Goal: Task Accomplishment & Management: Complete application form

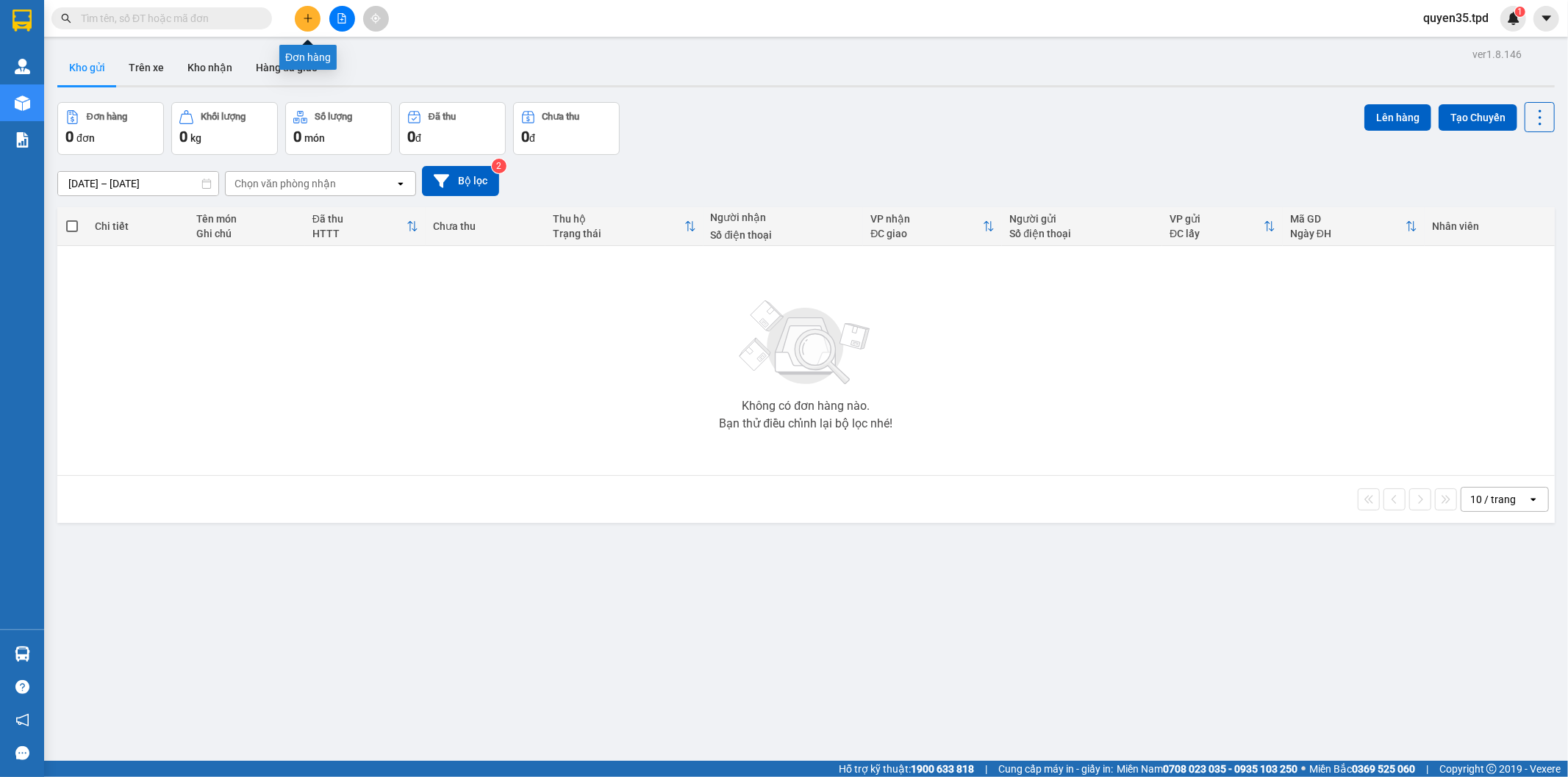
click at [304, 22] on icon "plus" at bounding box center [308, 18] width 10 height 10
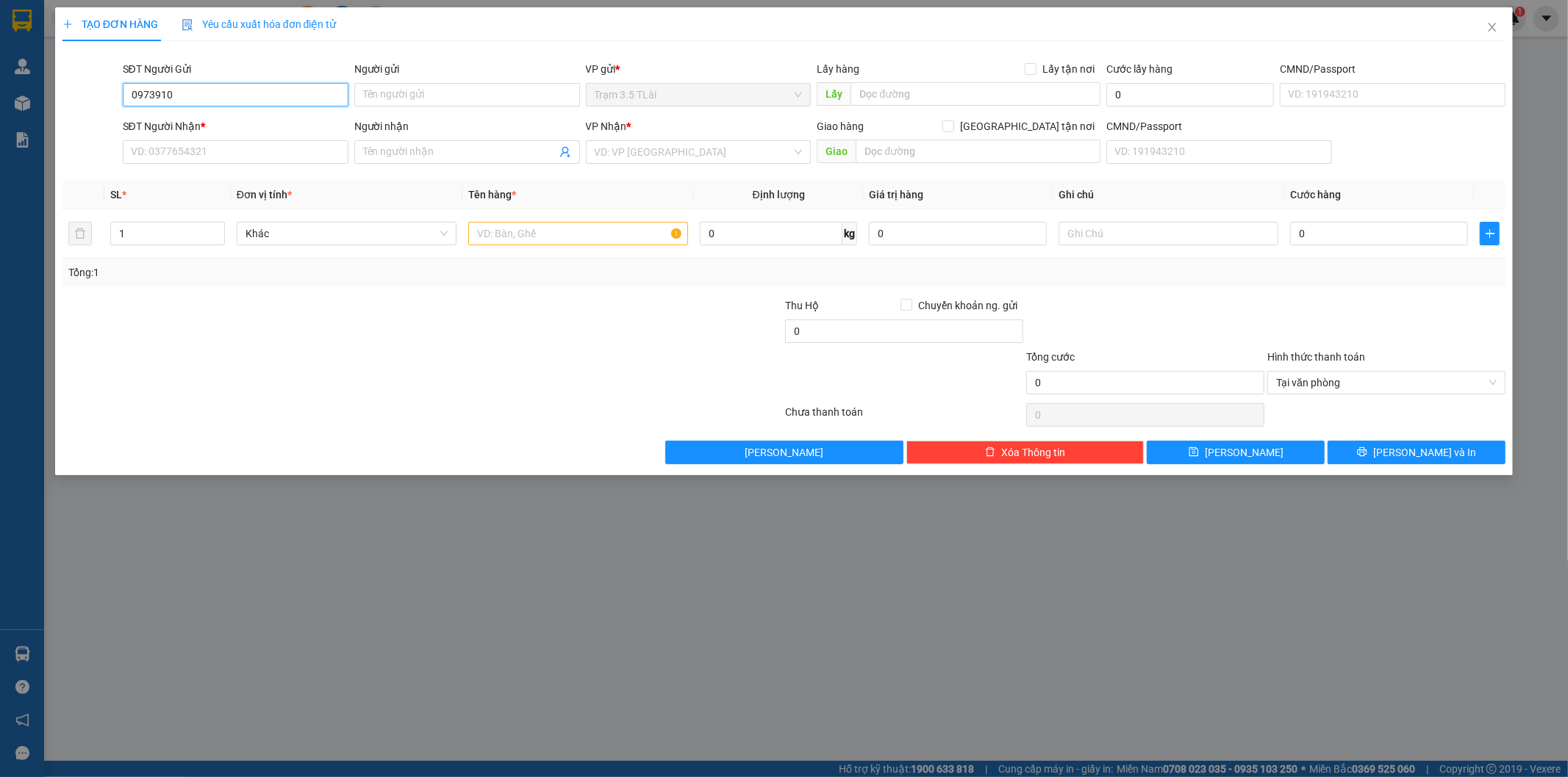
click at [218, 85] on input "0973910" at bounding box center [235, 95] width 225 height 24
click at [189, 95] on input "0973910" at bounding box center [235, 95] width 225 height 24
click at [226, 89] on input "0973910944" at bounding box center [235, 95] width 225 height 24
click at [393, 103] on input "Người gửi" at bounding box center [467, 95] width 225 height 24
click at [251, 92] on input "0973910944" at bounding box center [235, 95] width 225 height 24
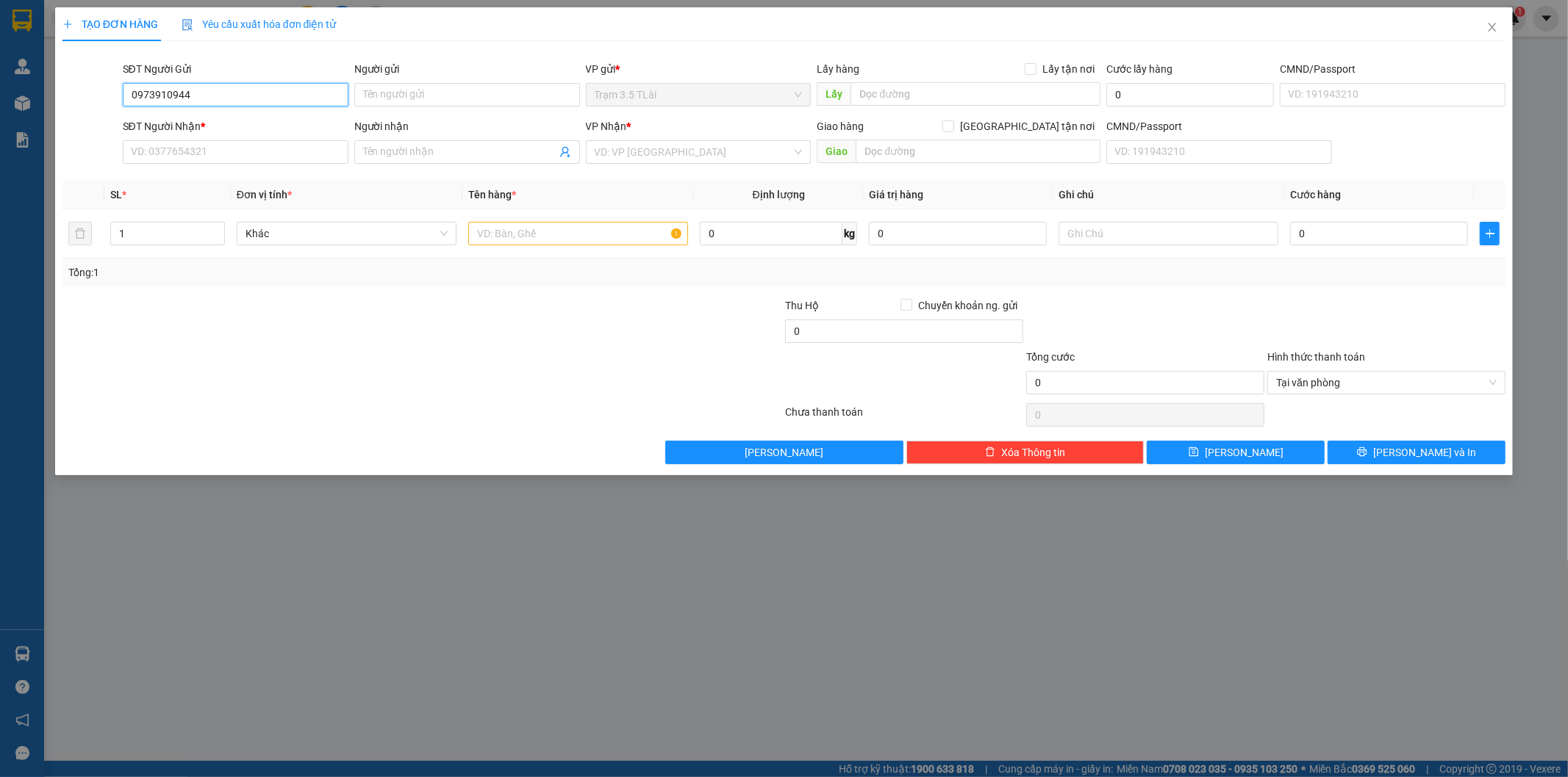
click at [251, 92] on input "0973910944" at bounding box center [235, 95] width 225 height 24
click at [213, 128] on div "0975910944 - hiếu" at bounding box center [235, 124] width 208 height 16
type input "0975910944"
type input "hiếu"
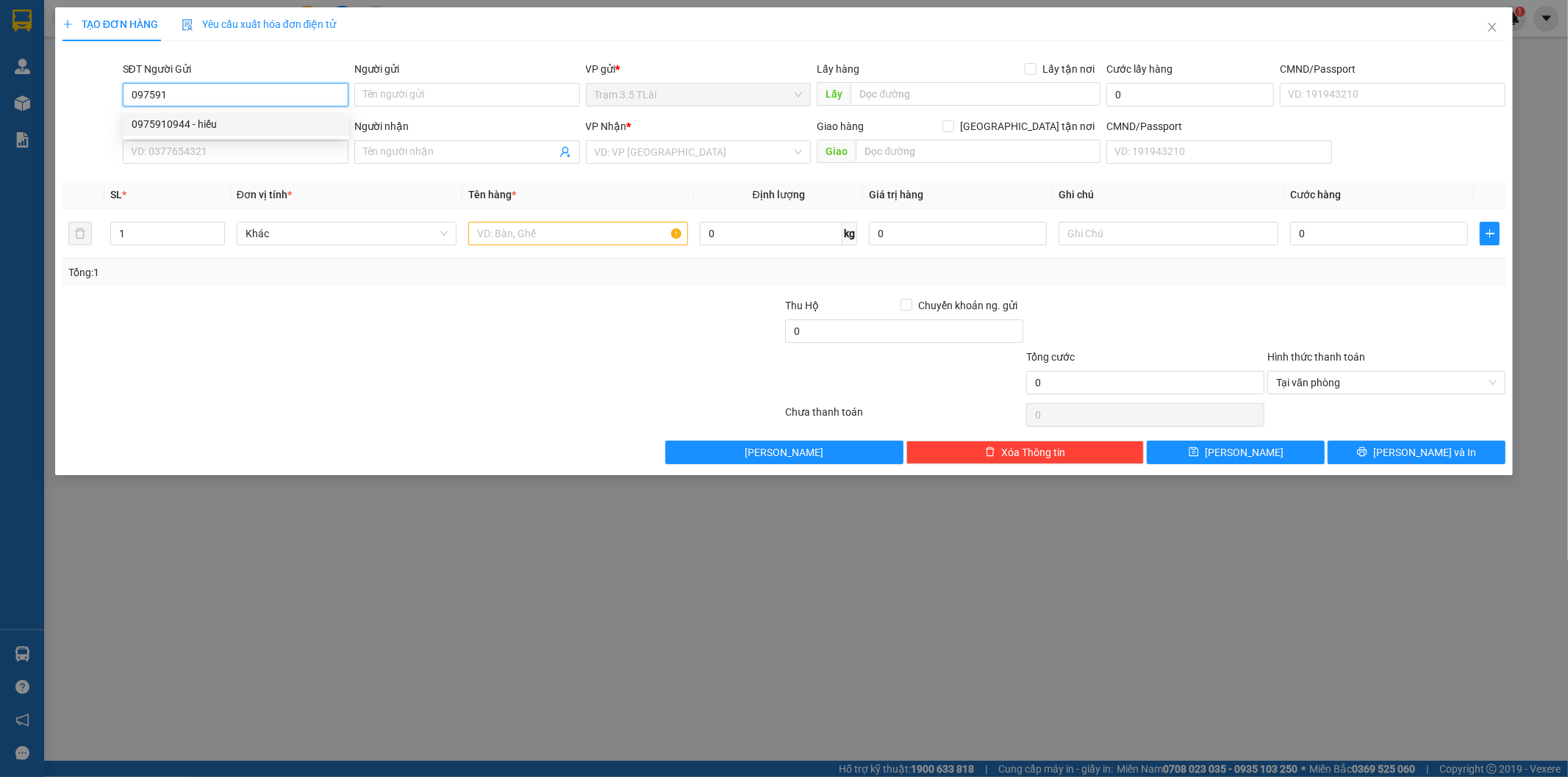
type input "0902702279"
type input "oanh"
type input "0975910944"
click at [531, 247] on div at bounding box center [578, 234] width 220 height 29
click at [530, 239] on input "text" at bounding box center [578, 234] width 220 height 24
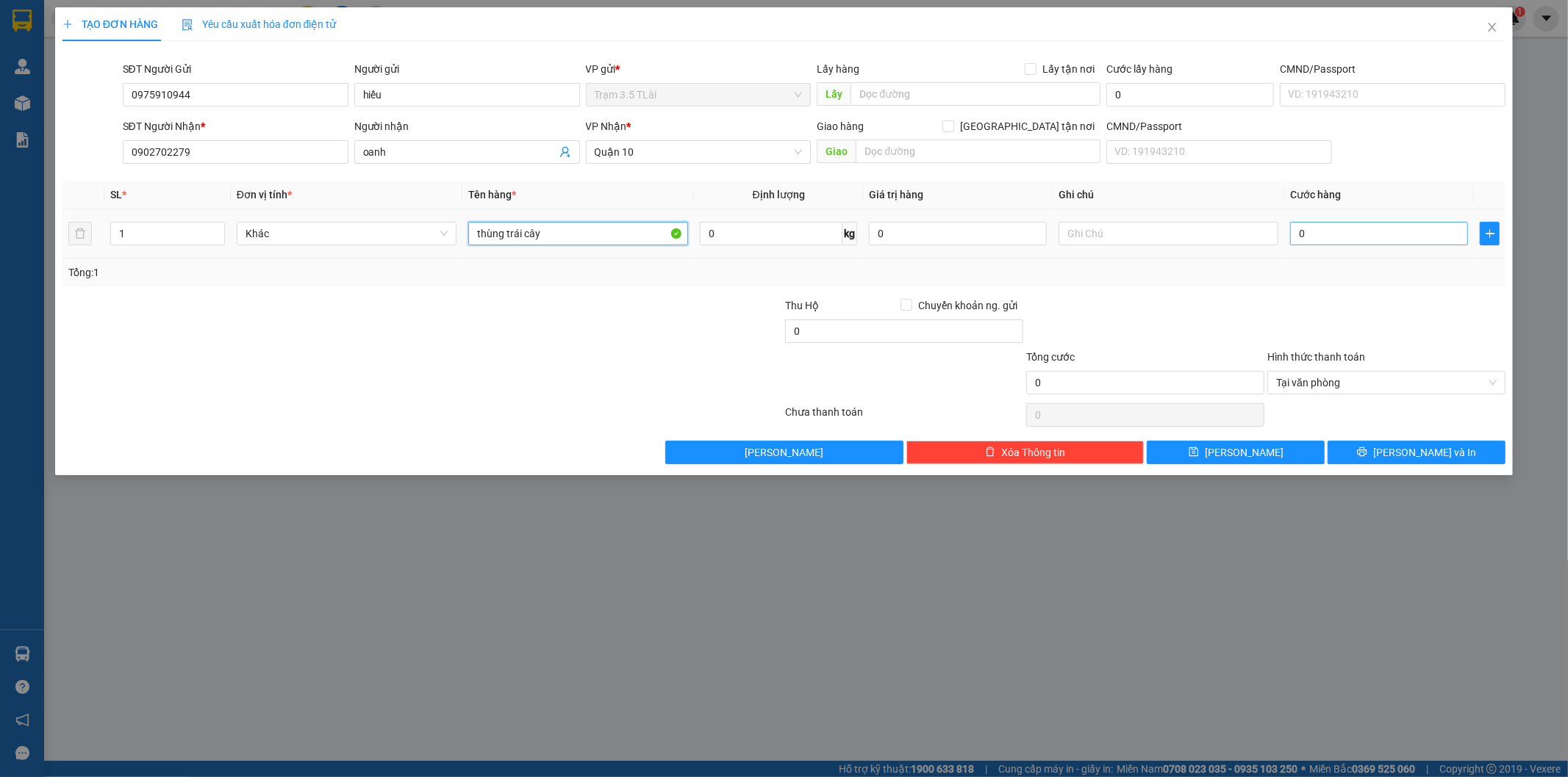
type input "thùng trái cây"
click at [1347, 243] on input "0" at bounding box center [1379, 234] width 178 height 24
type input "5"
type input "50"
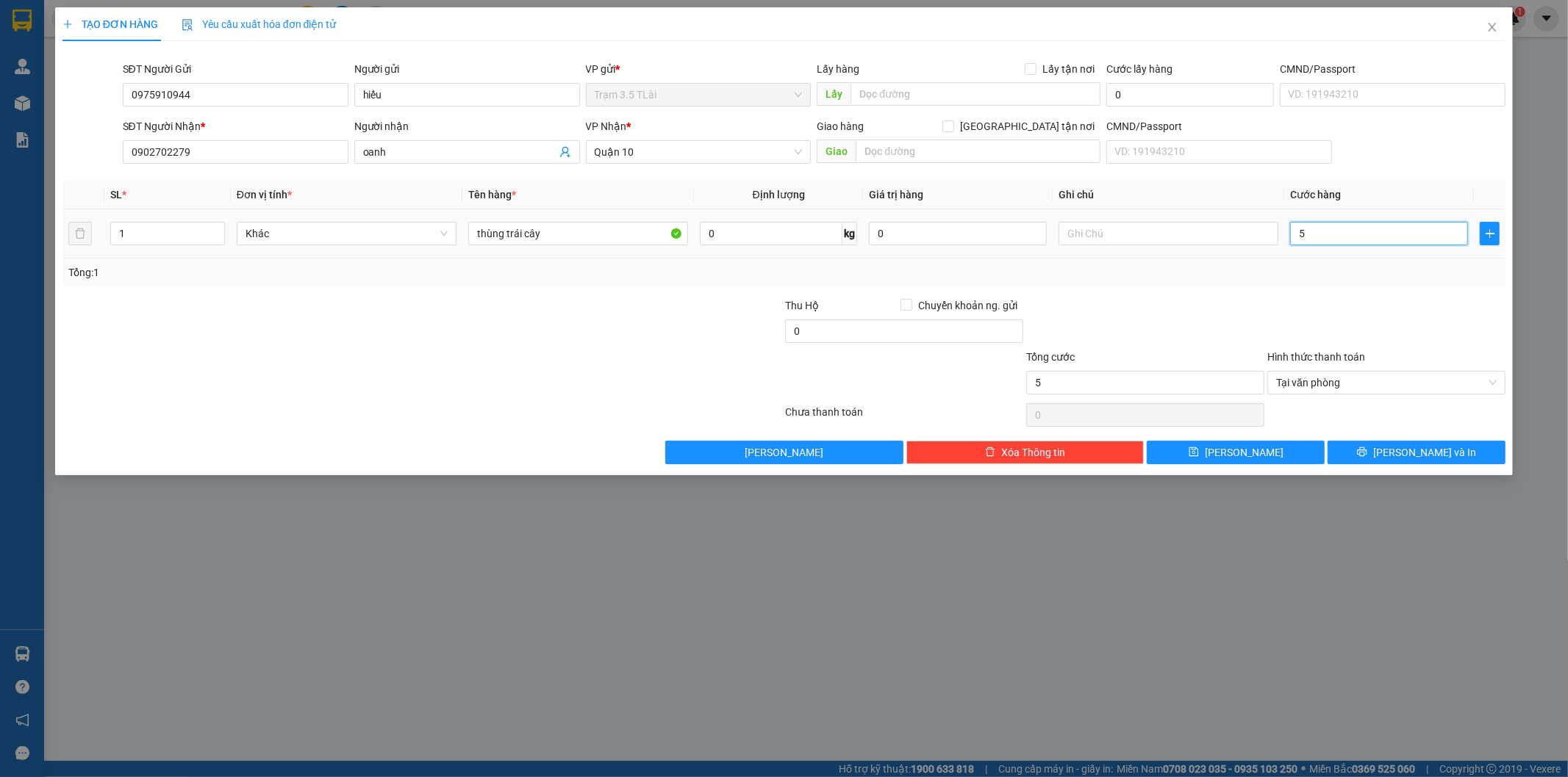
type input "50"
type input "50.000"
click at [1350, 454] on button "Lưu và In" at bounding box center [1417, 453] width 178 height 24
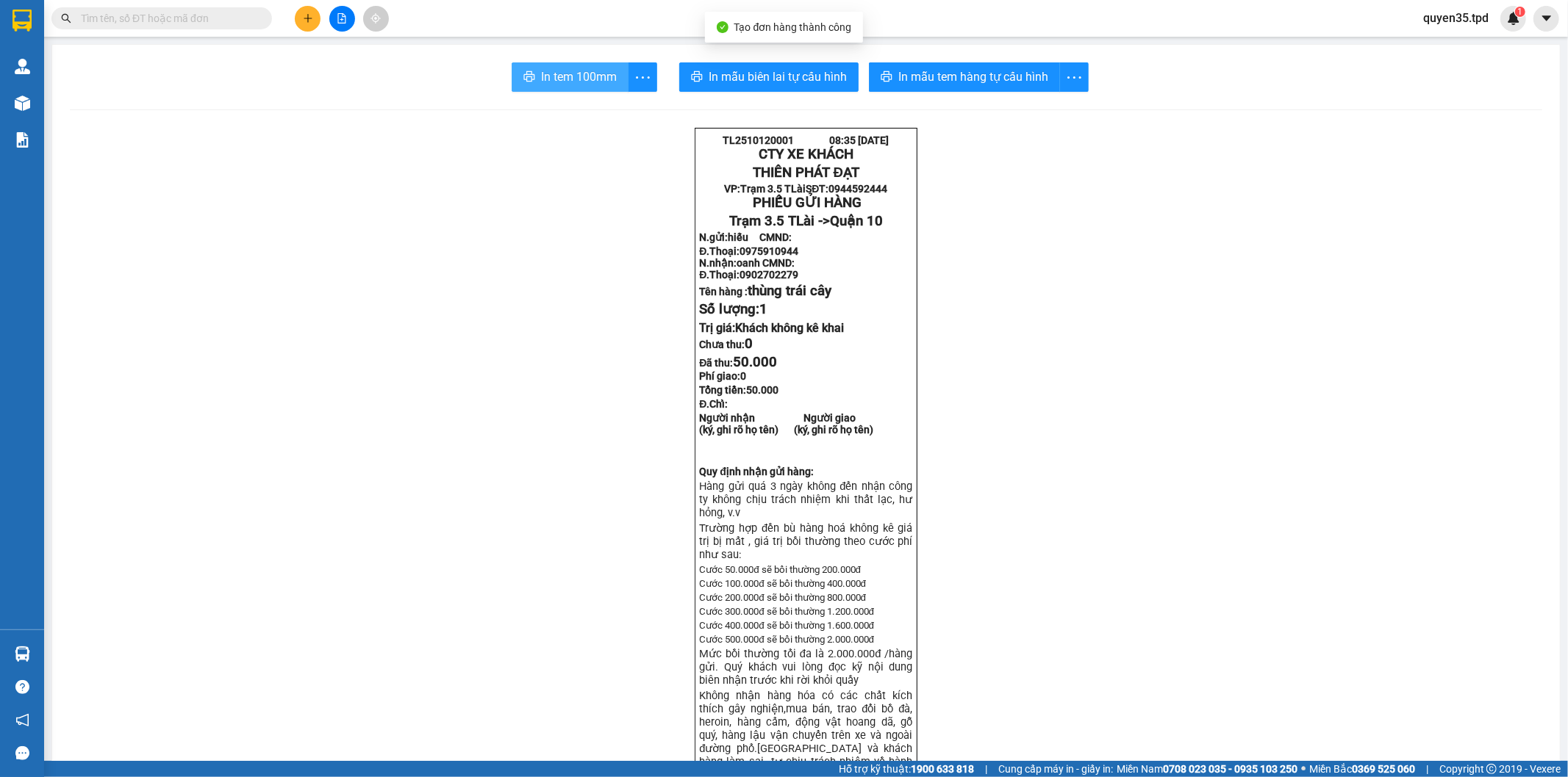
click at [541, 67] on button "In tem 100mm" at bounding box center [570, 77] width 117 height 29
